Goal: Task Accomplishment & Management: Use online tool/utility

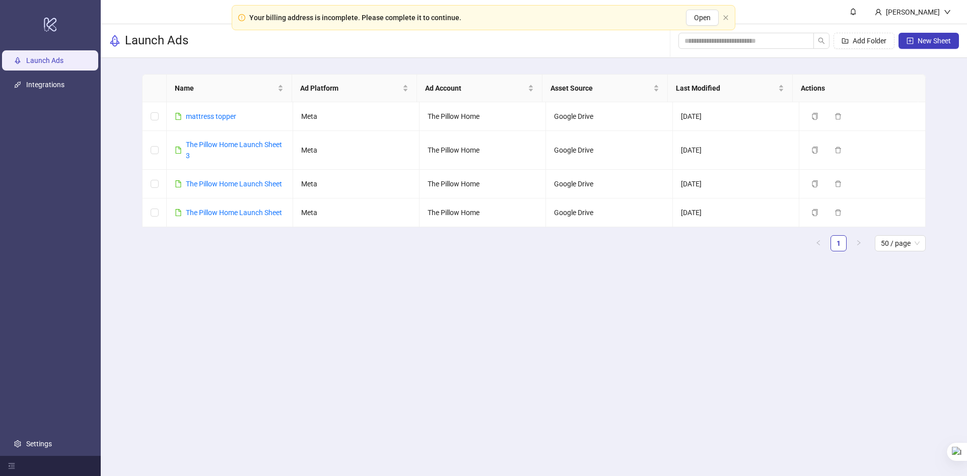
click at [412, 21] on div "Your billing address is incomplete. Please complete it to continue." at bounding box center [355, 17] width 212 height 11
click at [687, 17] on button "Open" at bounding box center [702, 18] width 33 height 16
click at [256, 144] on link "The Pillow Home Launch Sheet 3" at bounding box center [234, 150] width 96 height 19
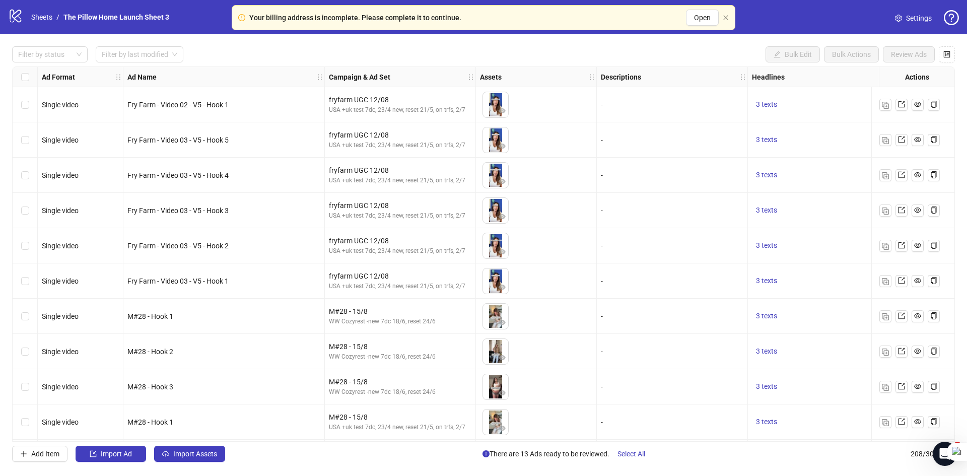
click at [205, 51] on div "Filter by status Filter by last modified Bulk Edit Bulk Actions Review Ads" at bounding box center [483, 54] width 943 height 16
click at [883, 315] on img "button" at bounding box center [885, 316] width 7 height 7
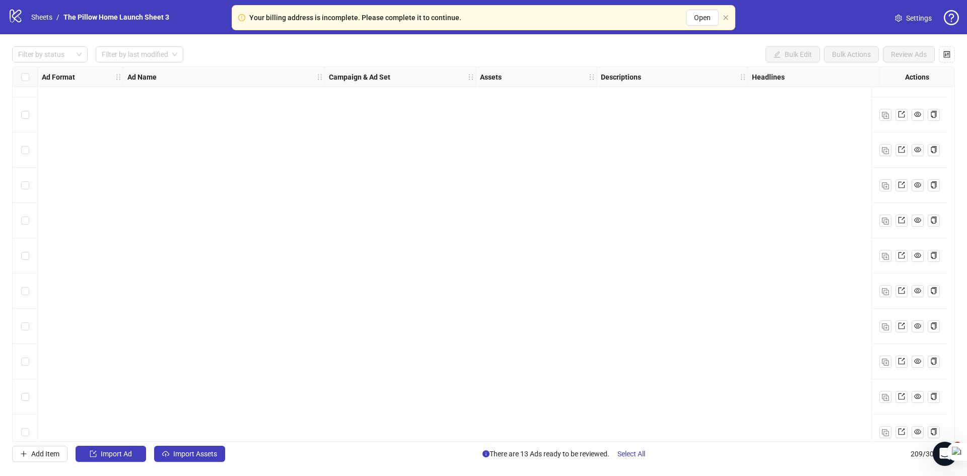
scroll to position [7021, 0]
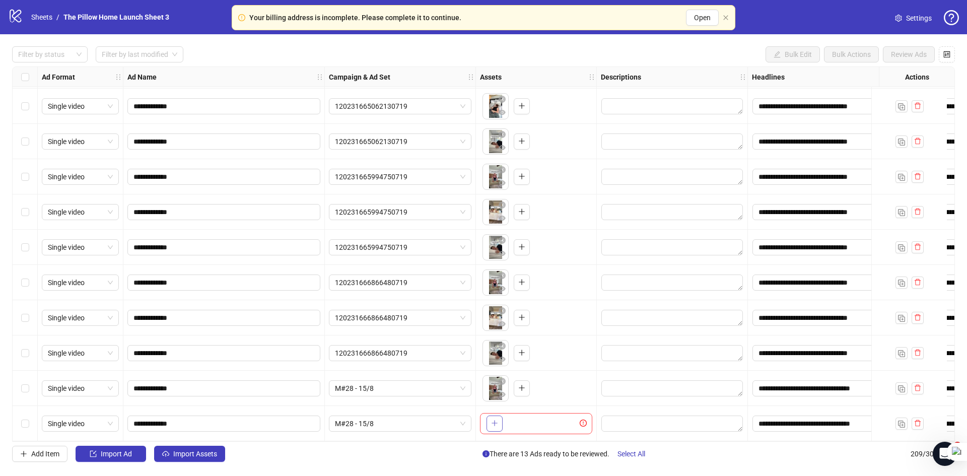
click at [495, 421] on icon "plus" at bounding box center [494, 424] width 1 height 6
click at [372, 421] on span "M#28 - 15/8" at bounding box center [400, 423] width 130 height 15
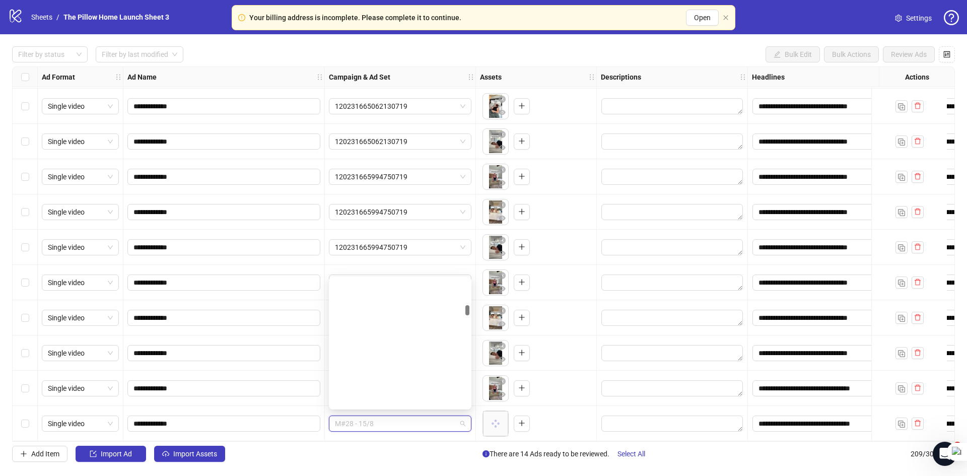
scroll to position [746, 0]
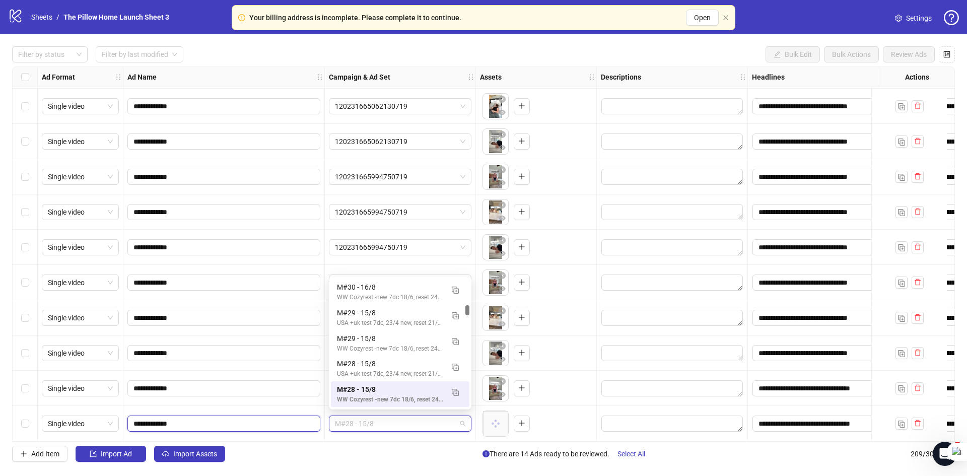
click at [152, 420] on input "**********" at bounding box center [223, 423] width 179 height 11
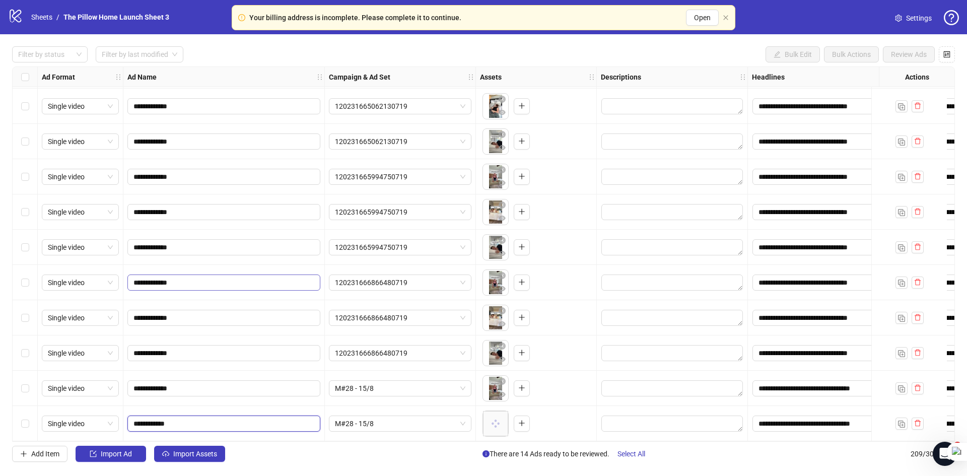
type input "**********"
click at [374, 411] on div "M#28 - 15/8" at bounding box center [400, 423] width 151 height 35
click at [381, 420] on span "M#28 - 15/8" at bounding box center [400, 423] width 130 height 15
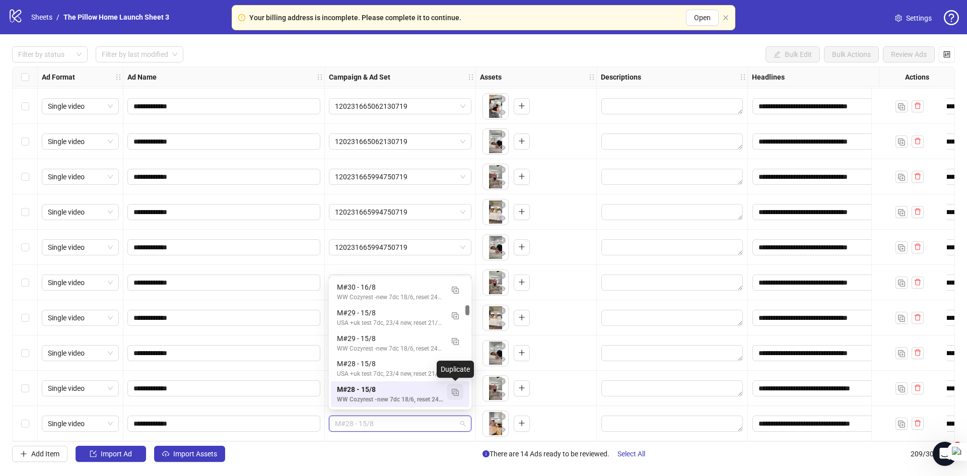
click at [452, 392] on img "button" at bounding box center [455, 392] width 7 height 7
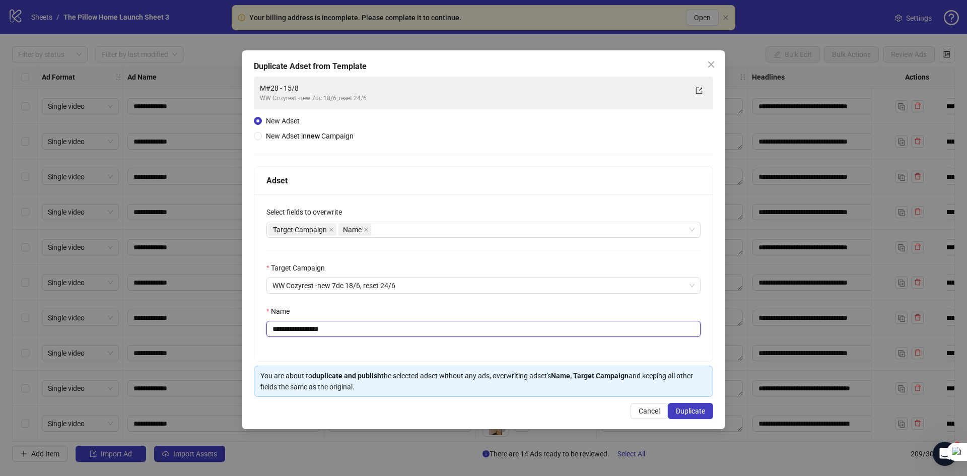
drag, startPoint x: 335, startPoint y: 331, endPoint x: 313, endPoint y: 330, distance: 21.2
click at [313, 330] on input "**********" at bounding box center [484, 329] width 434 height 16
click at [290, 333] on input "**********" at bounding box center [484, 329] width 434 height 16
drag, startPoint x: 311, startPoint y: 326, endPoint x: 298, endPoint y: 332, distance: 14.2
click at [298, 332] on input "**********" at bounding box center [484, 329] width 434 height 16
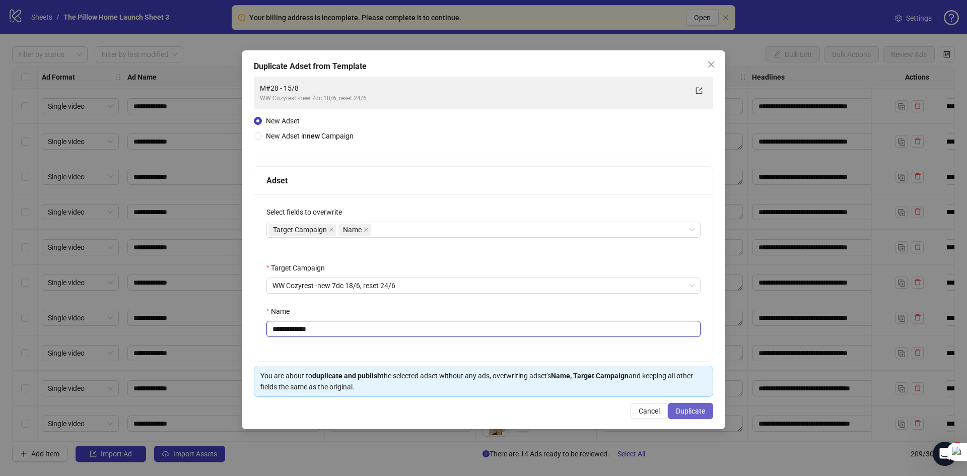
type input "**********"
click at [684, 409] on span "Duplicate" at bounding box center [690, 411] width 29 height 8
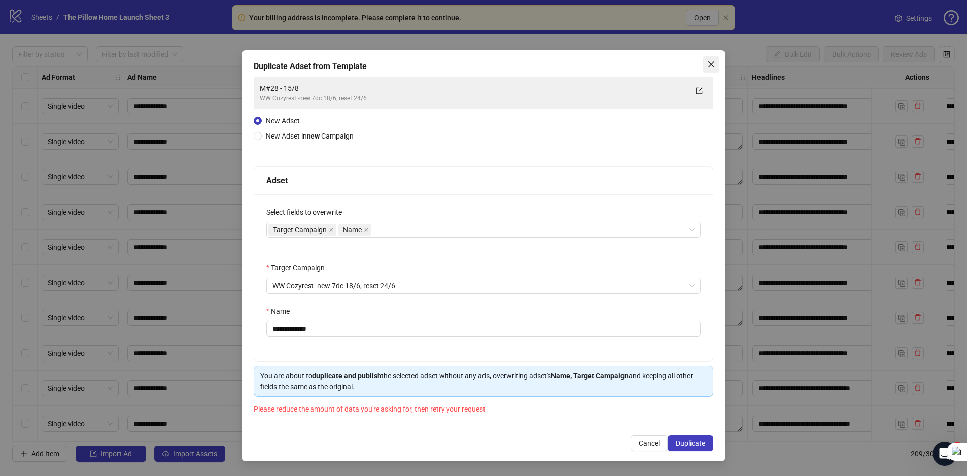
click at [710, 65] on icon "close" at bounding box center [711, 64] width 8 height 8
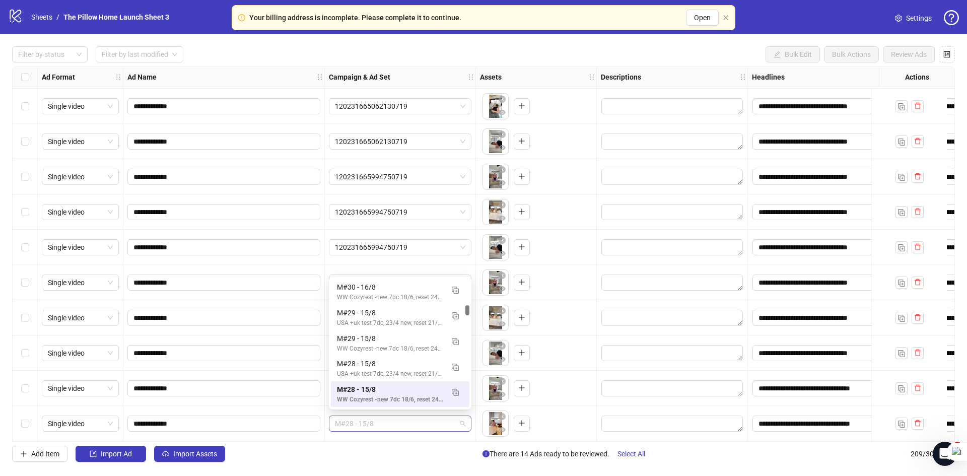
click at [445, 418] on span "M#28 - 15/8" at bounding box center [400, 423] width 130 height 15
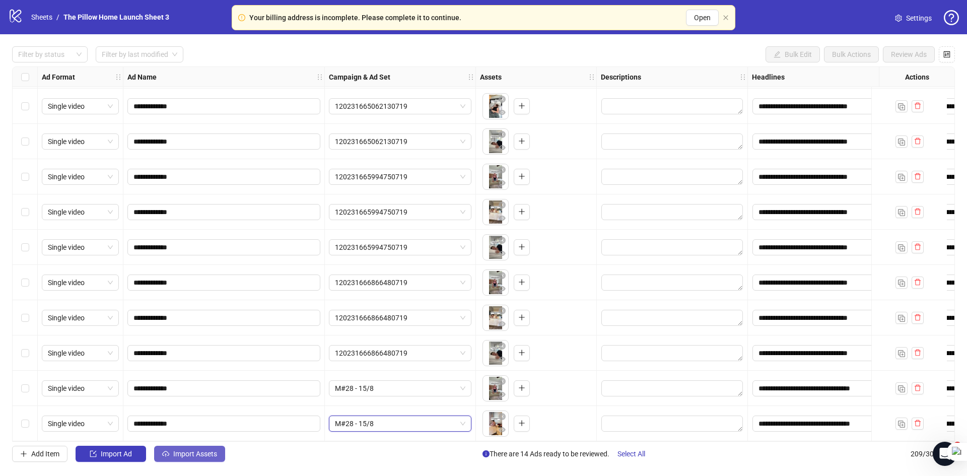
click at [216, 452] on span "Import Assets" at bounding box center [195, 454] width 44 height 8
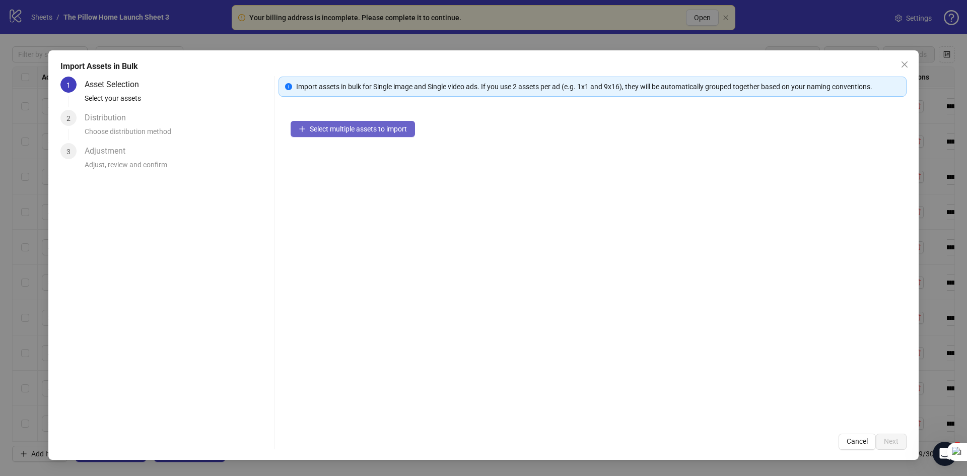
click at [334, 127] on span "Select multiple assets to import" at bounding box center [358, 129] width 97 height 8
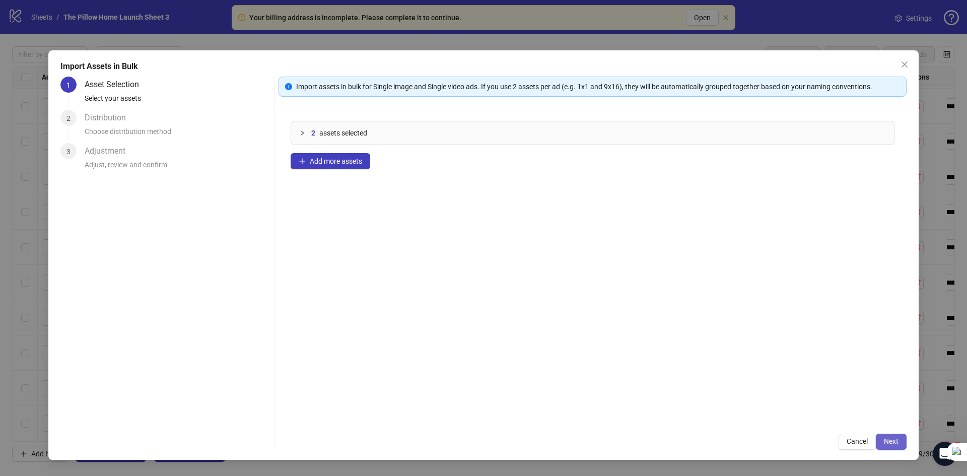
click at [881, 440] on button "Next" at bounding box center [891, 442] width 31 height 16
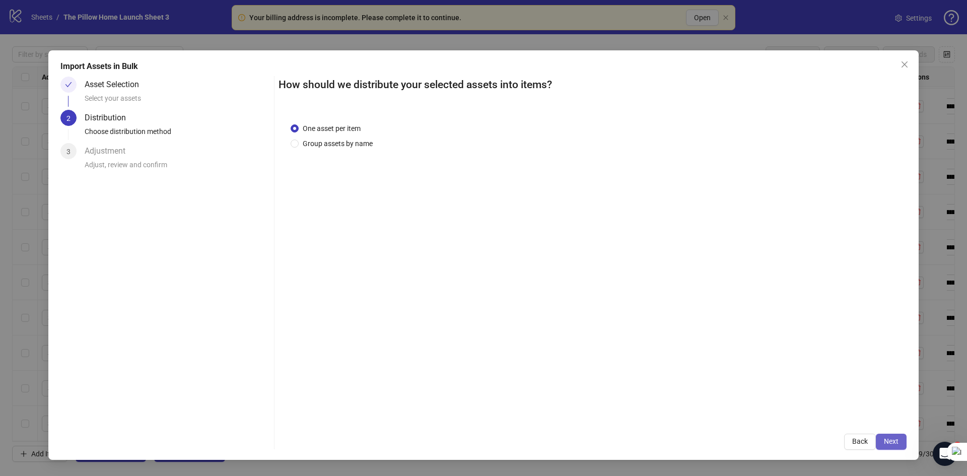
click at [886, 444] on span "Next" at bounding box center [891, 441] width 15 height 8
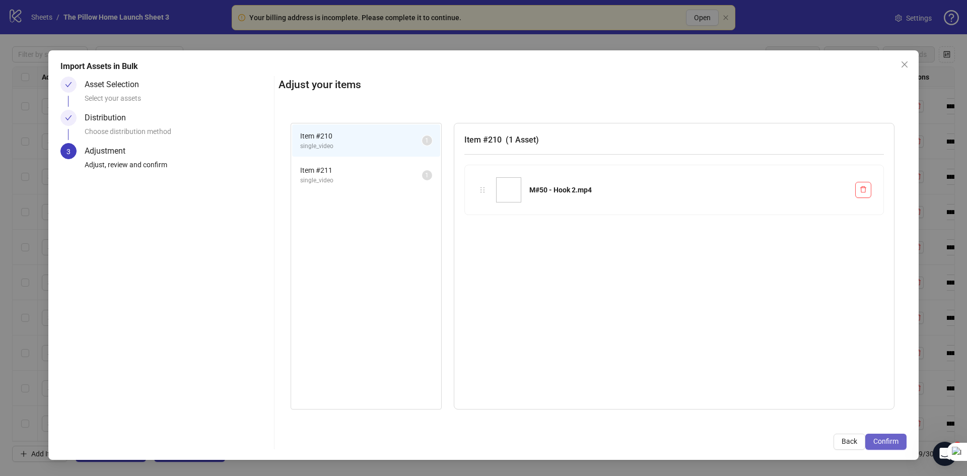
click at [874, 439] on span "Confirm" at bounding box center [886, 441] width 25 height 8
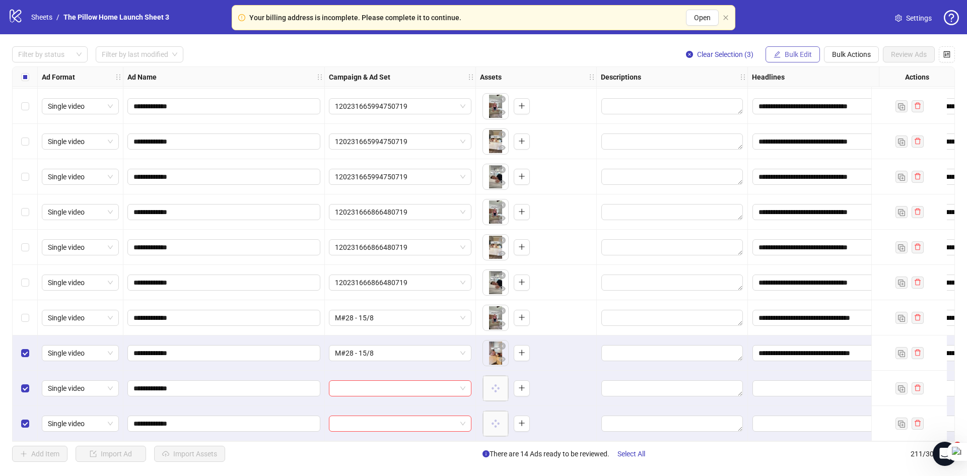
click at [808, 56] on span "Bulk Edit" at bounding box center [798, 54] width 27 height 8
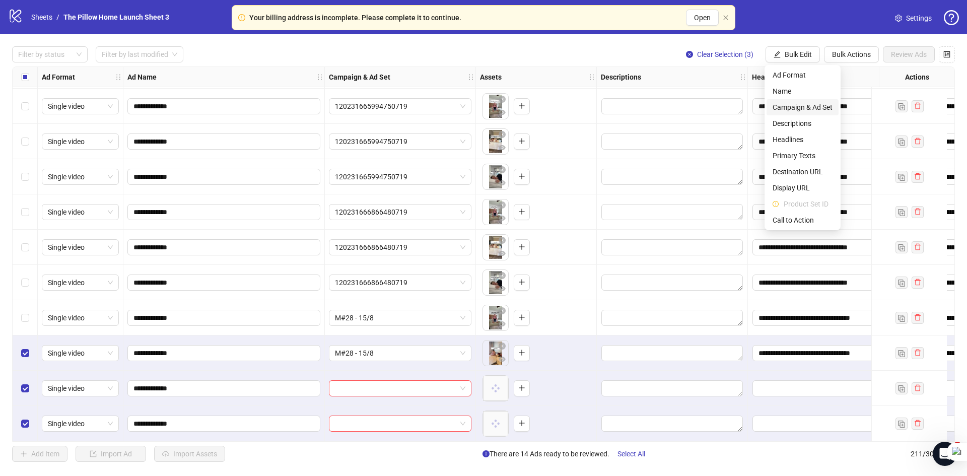
click at [796, 105] on span "Campaign & Ad Set" at bounding box center [803, 107] width 60 height 11
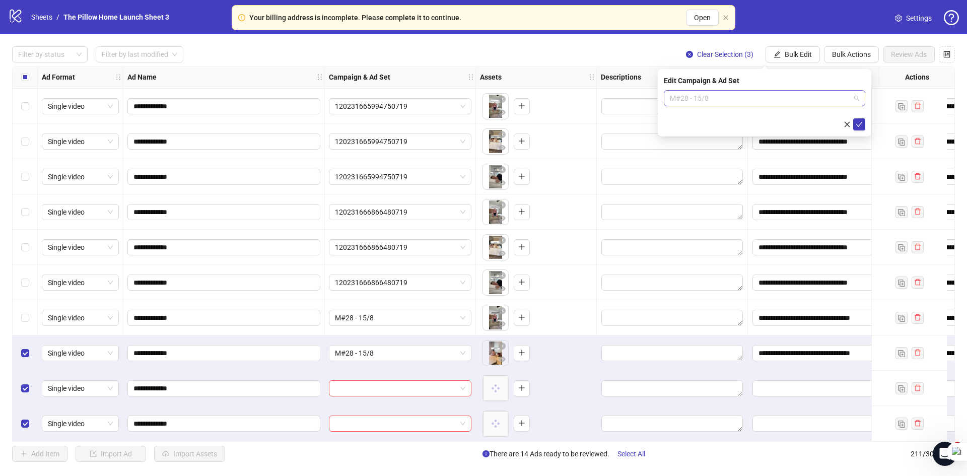
click at [718, 95] on span "M#28 - 15/8" at bounding box center [764, 98] width 189 height 15
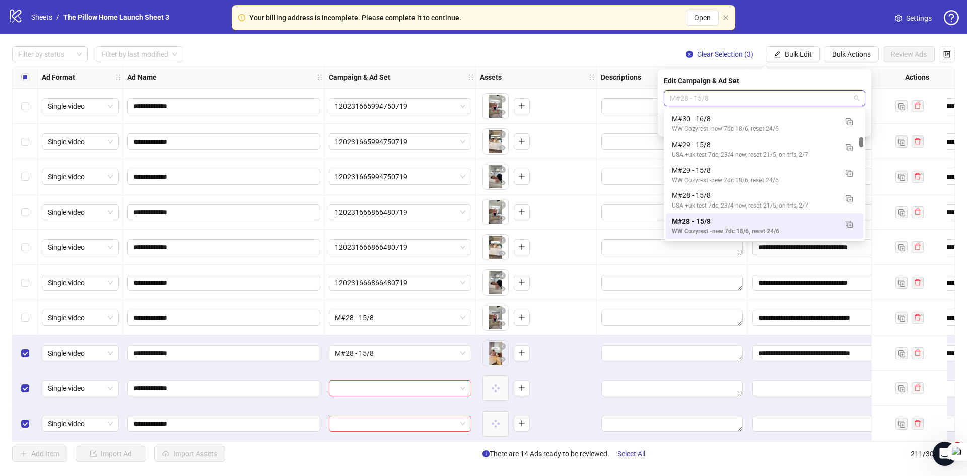
click at [721, 97] on span "M#28 - 15/8" at bounding box center [764, 98] width 189 height 15
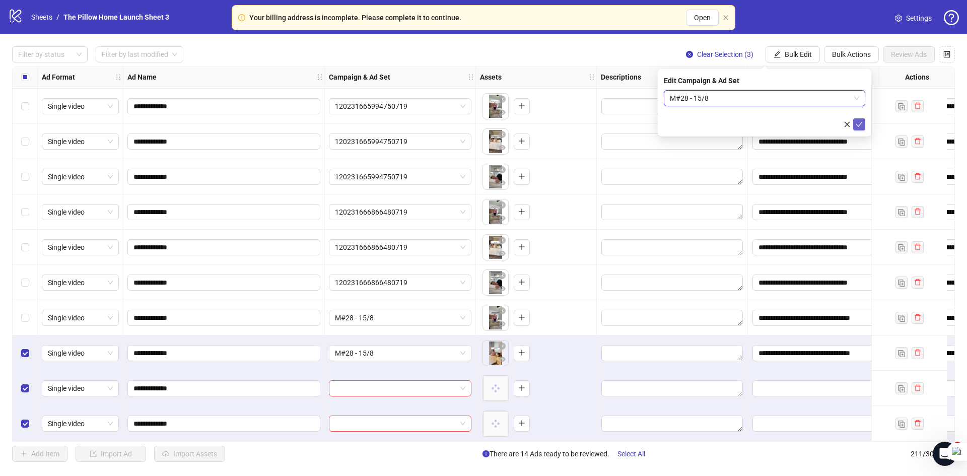
click at [859, 122] on icon "check" at bounding box center [859, 124] width 7 height 7
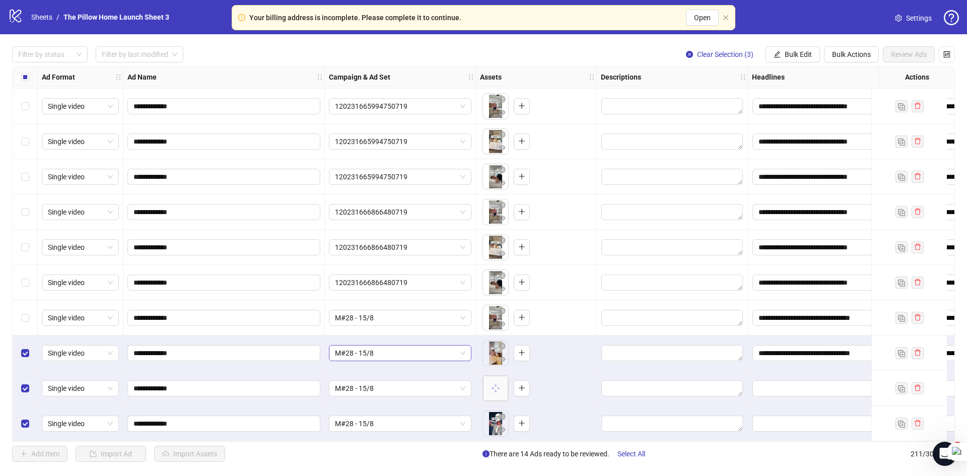
click at [342, 346] on span "M#28 - 15/8" at bounding box center [400, 353] width 130 height 15
click at [423, 351] on span "M#28 - 15/8" at bounding box center [400, 353] width 130 height 15
click at [404, 353] on span "M#28 - 15/8" at bounding box center [400, 353] width 130 height 15
click at [391, 354] on span "M#28 - 15/8" at bounding box center [400, 353] width 130 height 15
click at [408, 354] on span "M#28 - 15/8" at bounding box center [400, 353] width 130 height 15
